Goal: Information Seeking & Learning: Find contact information

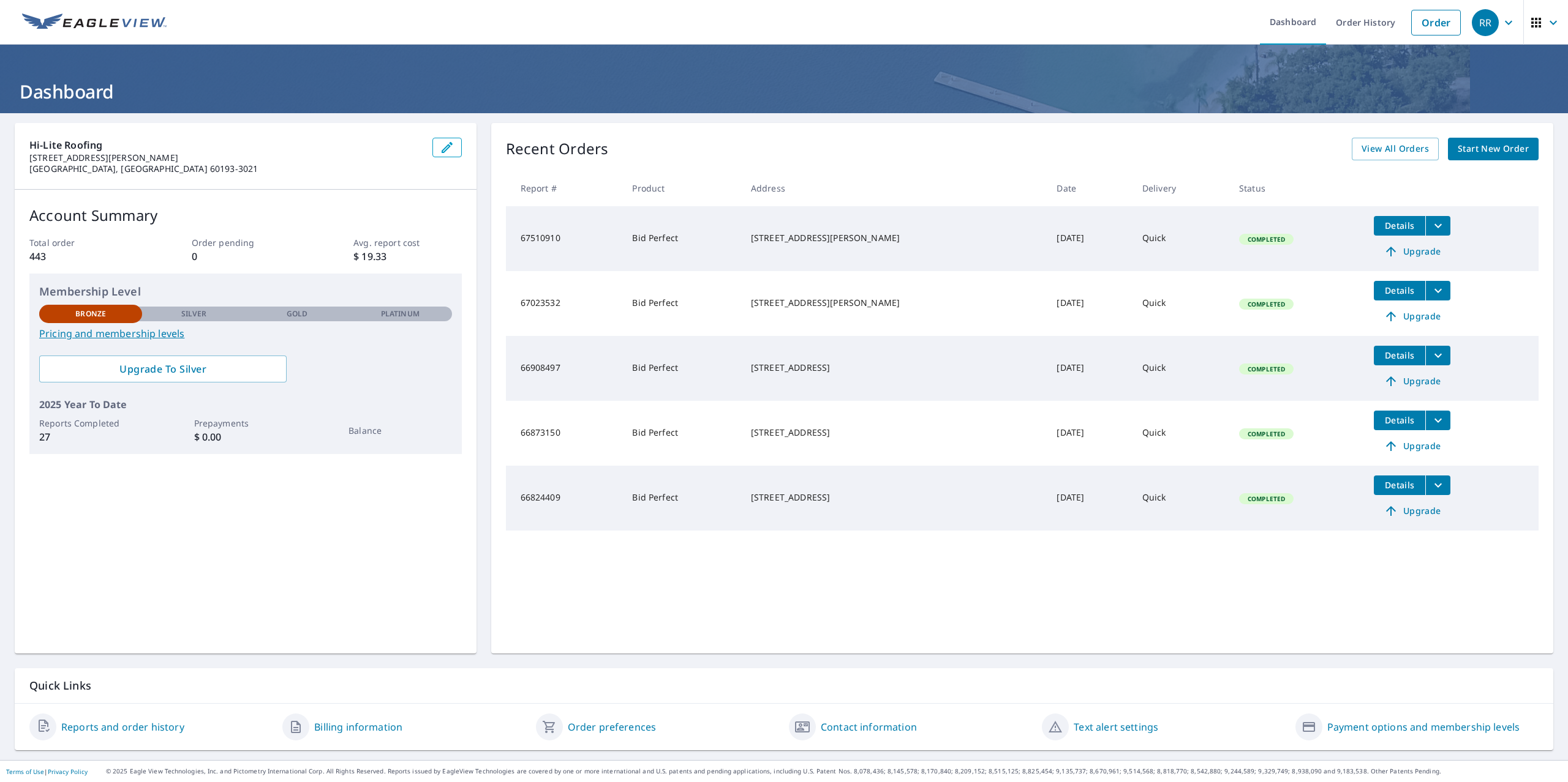
click at [1509, 23] on icon "button" at bounding box center [1508, 22] width 7 height 4
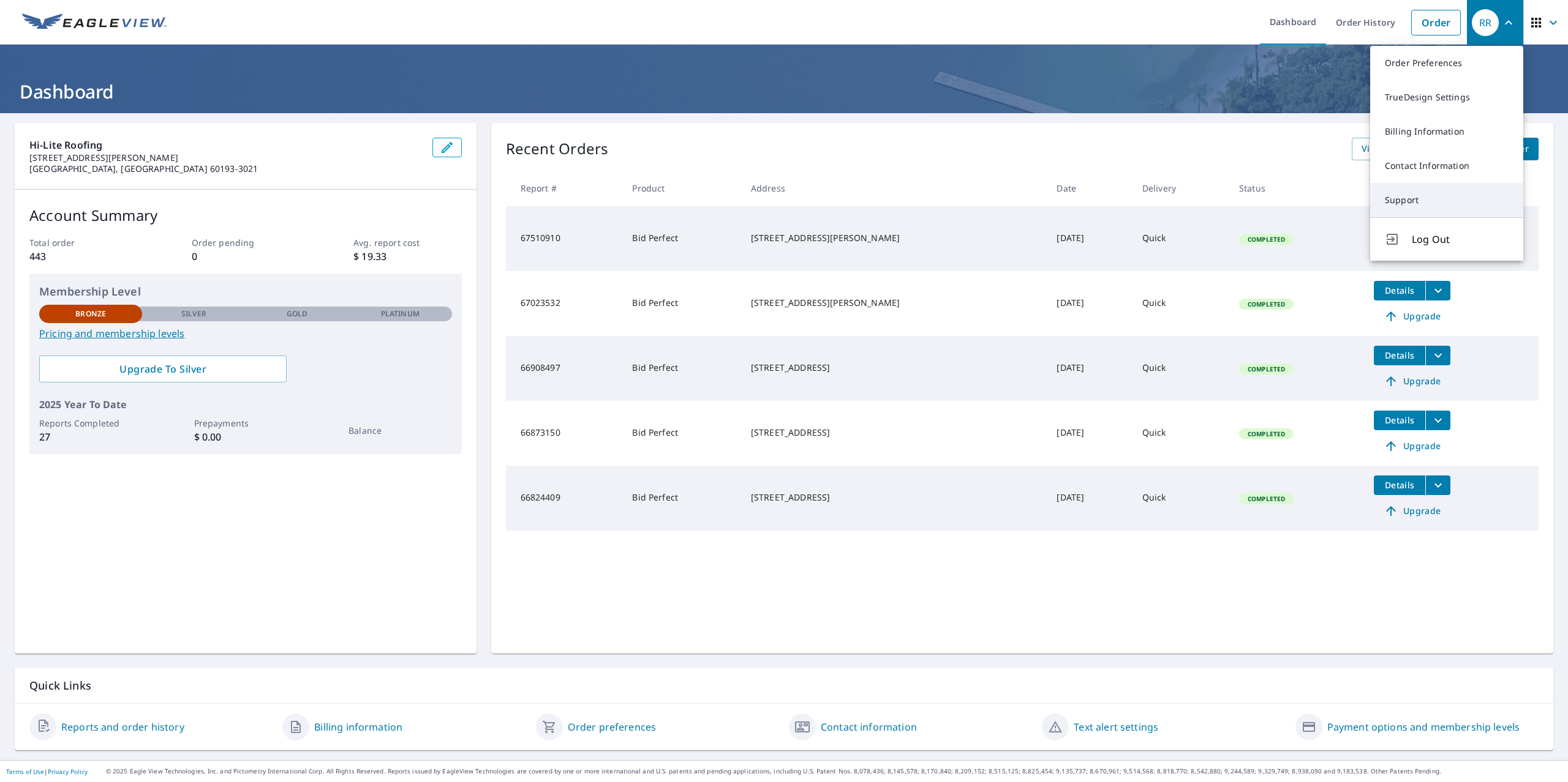
click at [1414, 204] on link "Support" at bounding box center [1447, 200] width 154 height 34
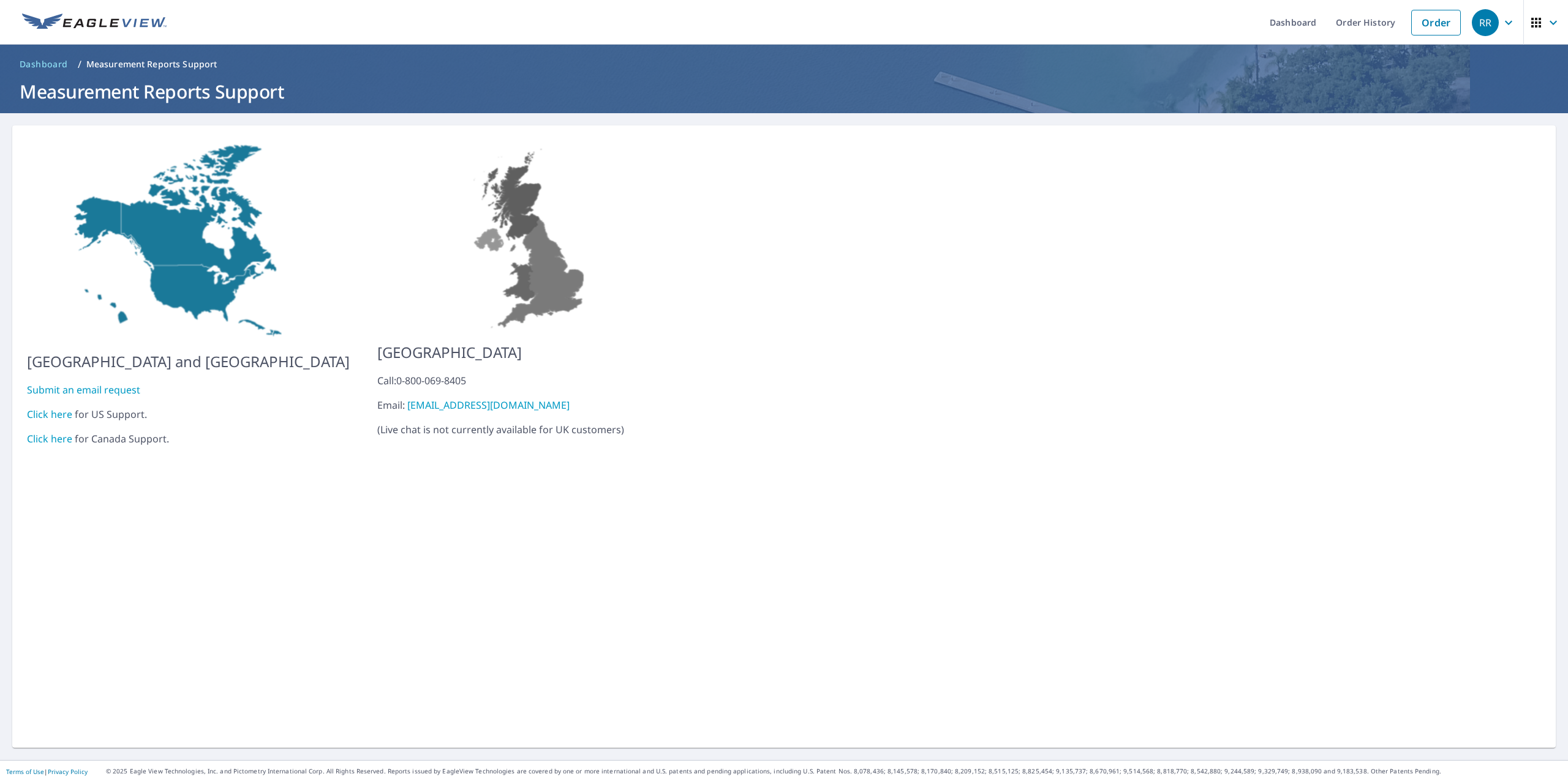
click at [58, 408] on link "Click here" at bounding box center [49, 414] width 45 height 13
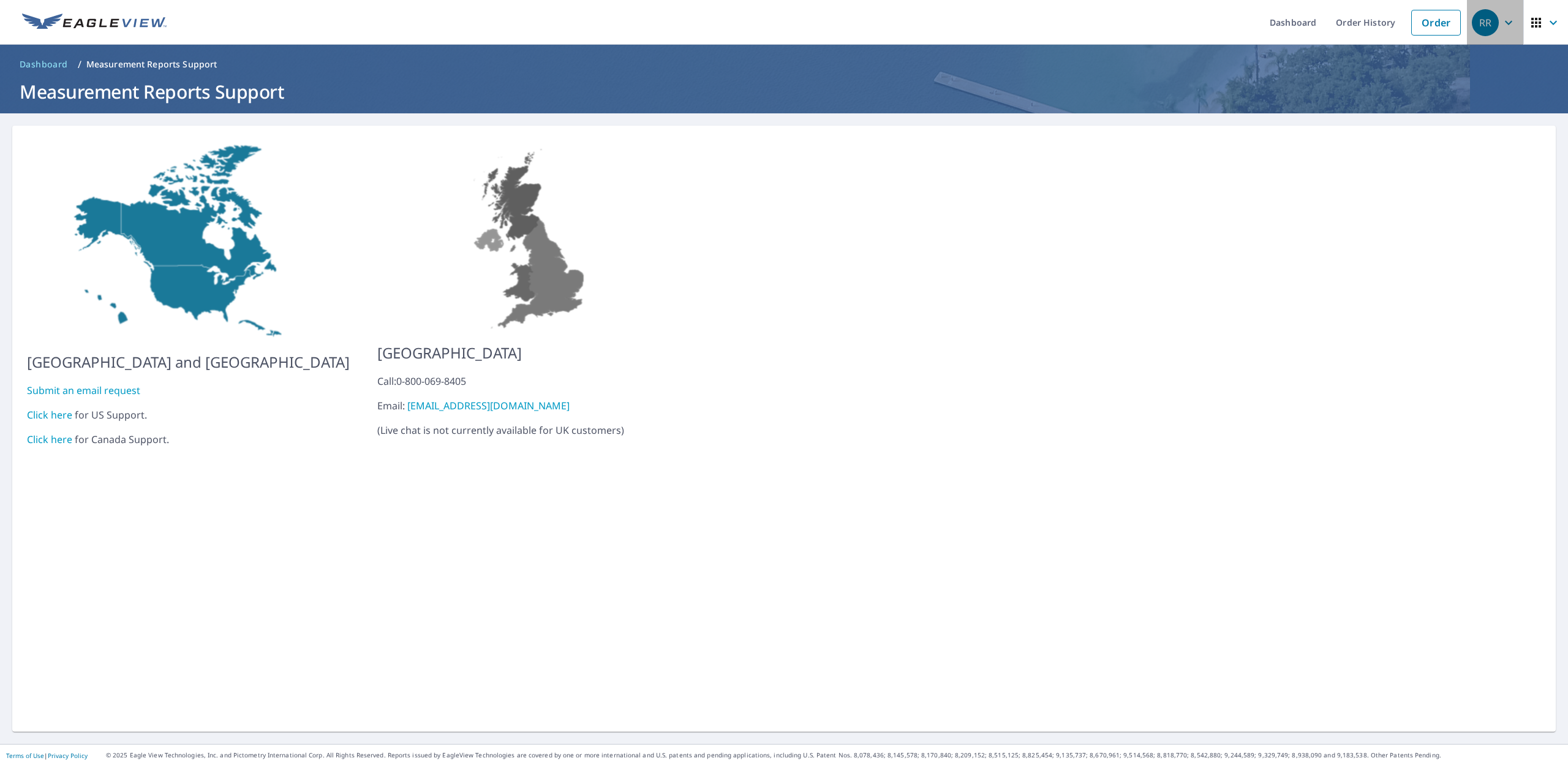
click at [1506, 27] on icon "button" at bounding box center [1509, 23] width 15 height 15
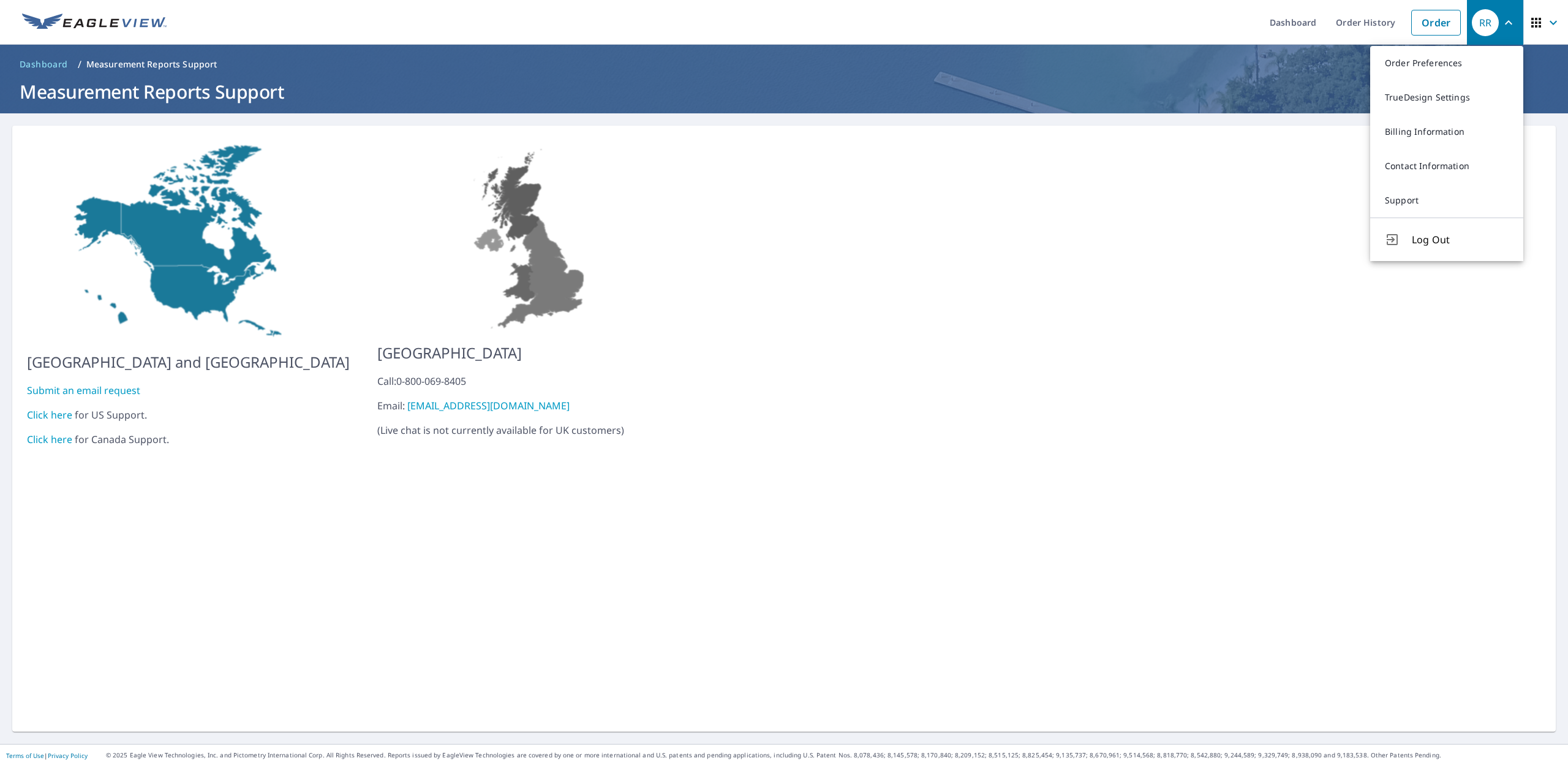
click at [1352, 268] on div "United States and Canada Submit an email request Click here for US Support. Cli…" at bounding box center [784, 429] width 1543 height 606
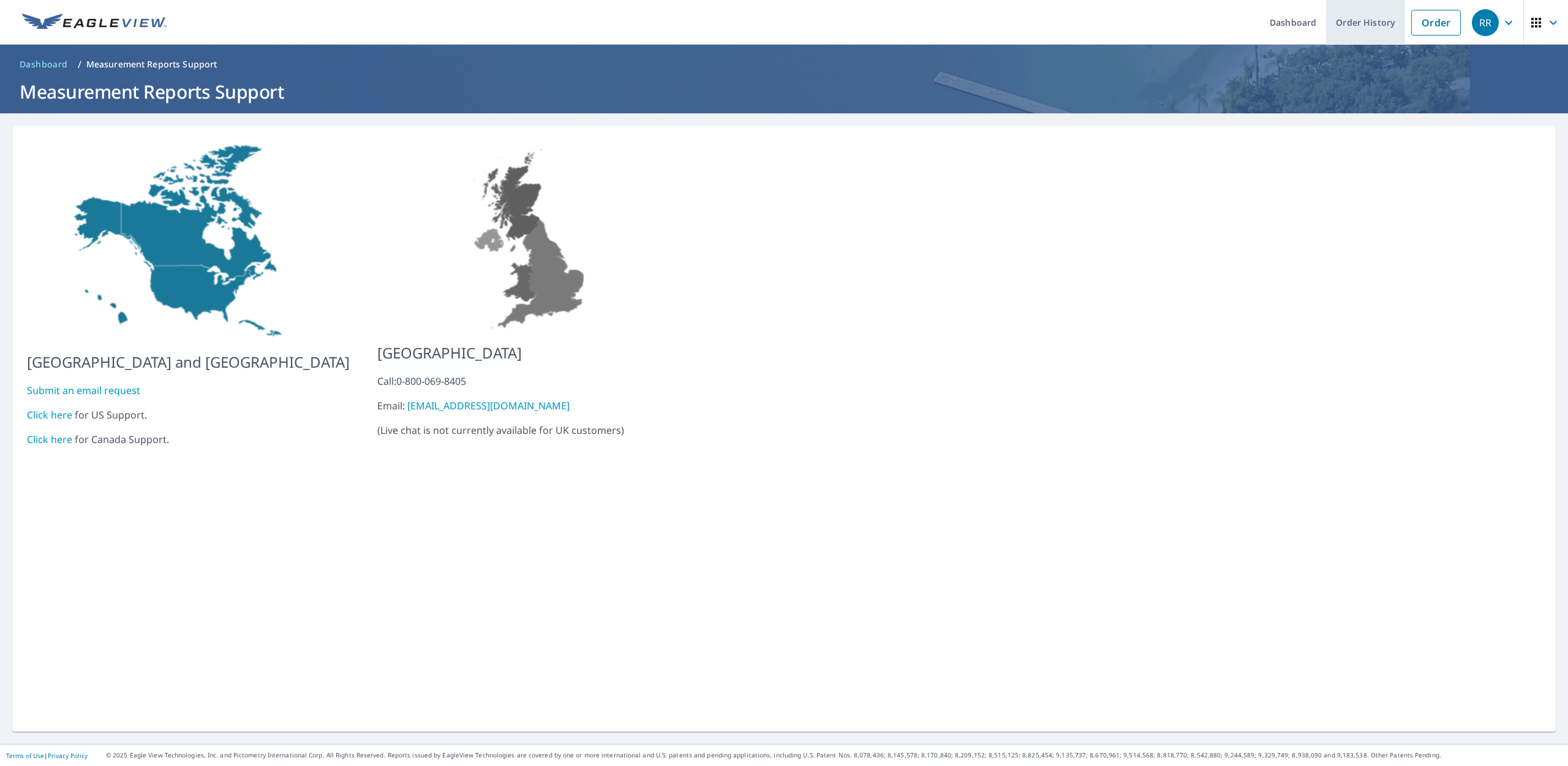
click at [1370, 23] on link "Order History" at bounding box center [1365, 22] width 79 height 44
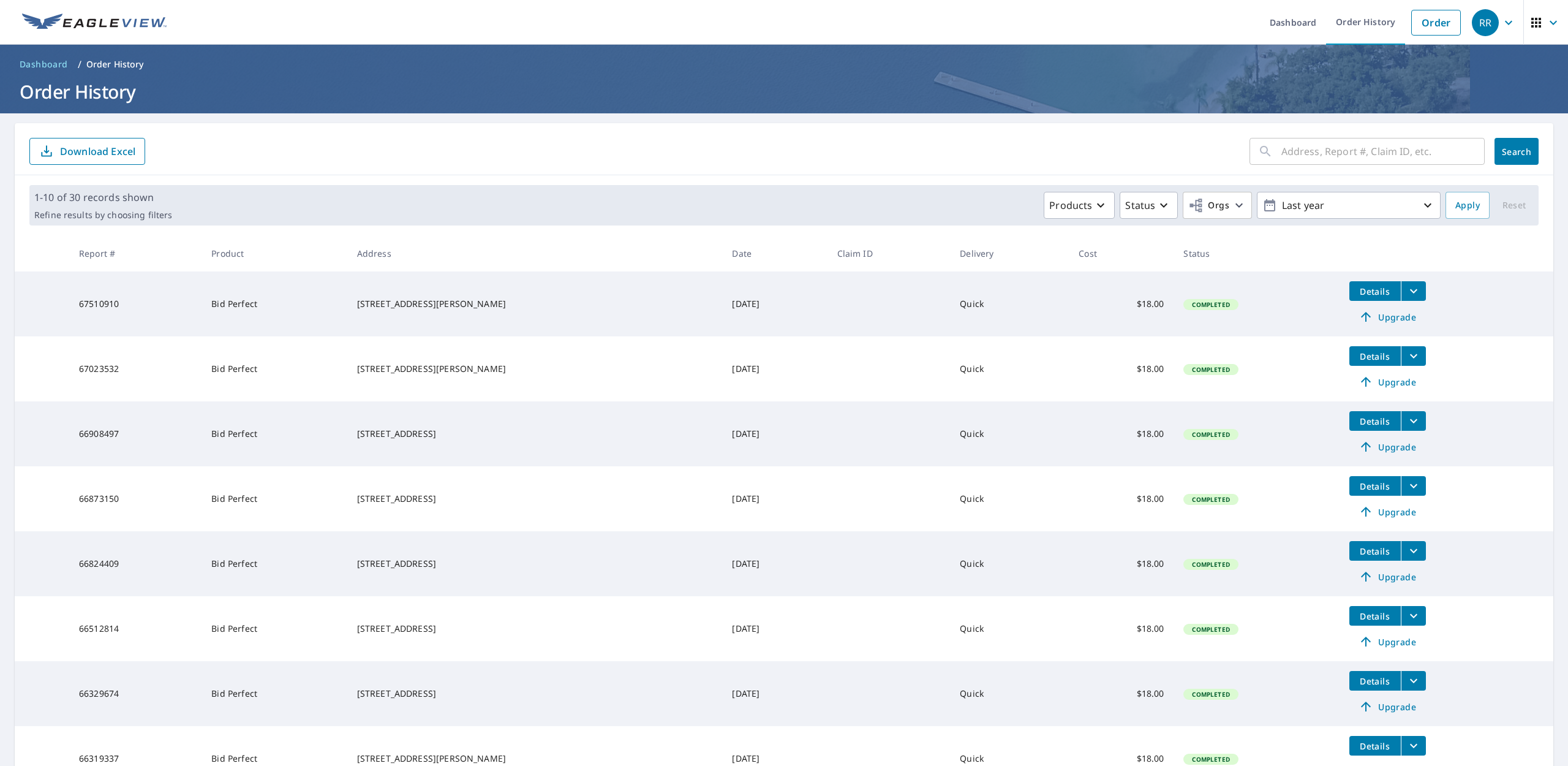
click at [150, 19] on img at bounding box center [94, 22] width 144 height 18
